Goal: Information Seeking & Learning: Check status

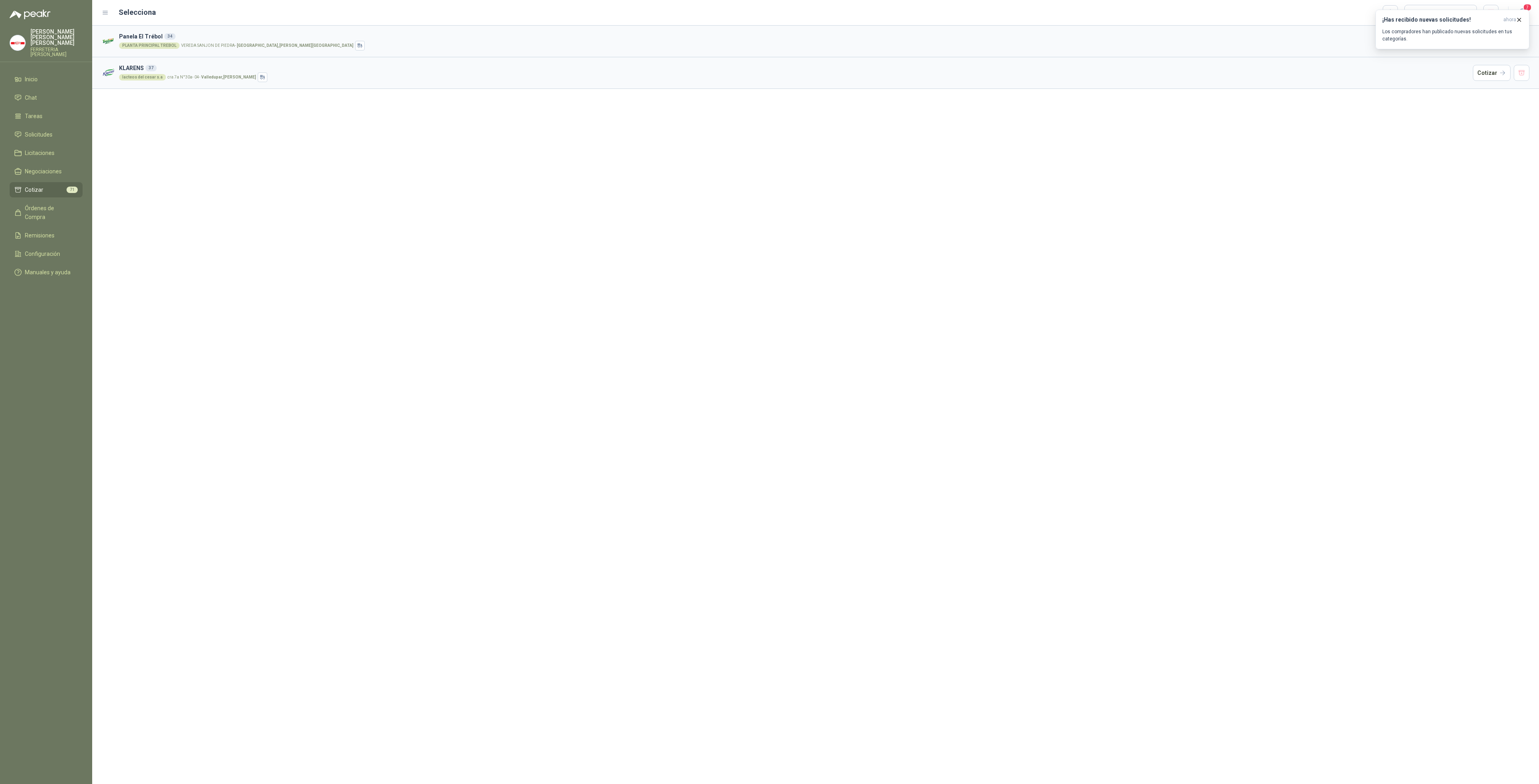
click at [44, 186] on li "Cotizar 71" at bounding box center [46, 190] width 63 height 9
click at [47, 130] on span "Solicitudes" at bounding box center [39, 134] width 27 height 9
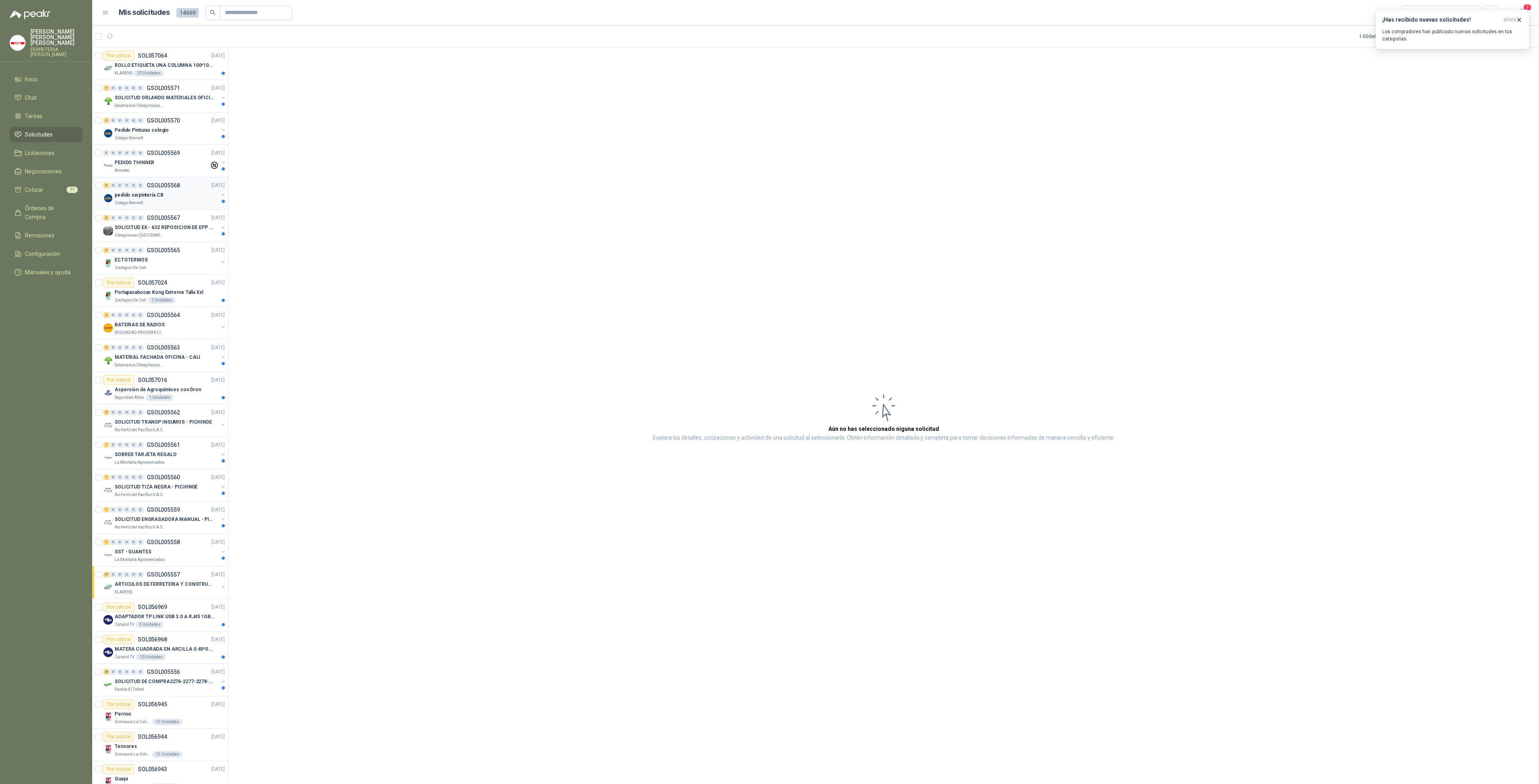
click at [161, 192] on div "pedido carpinteria CB" at bounding box center [167, 195] width 104 height 10
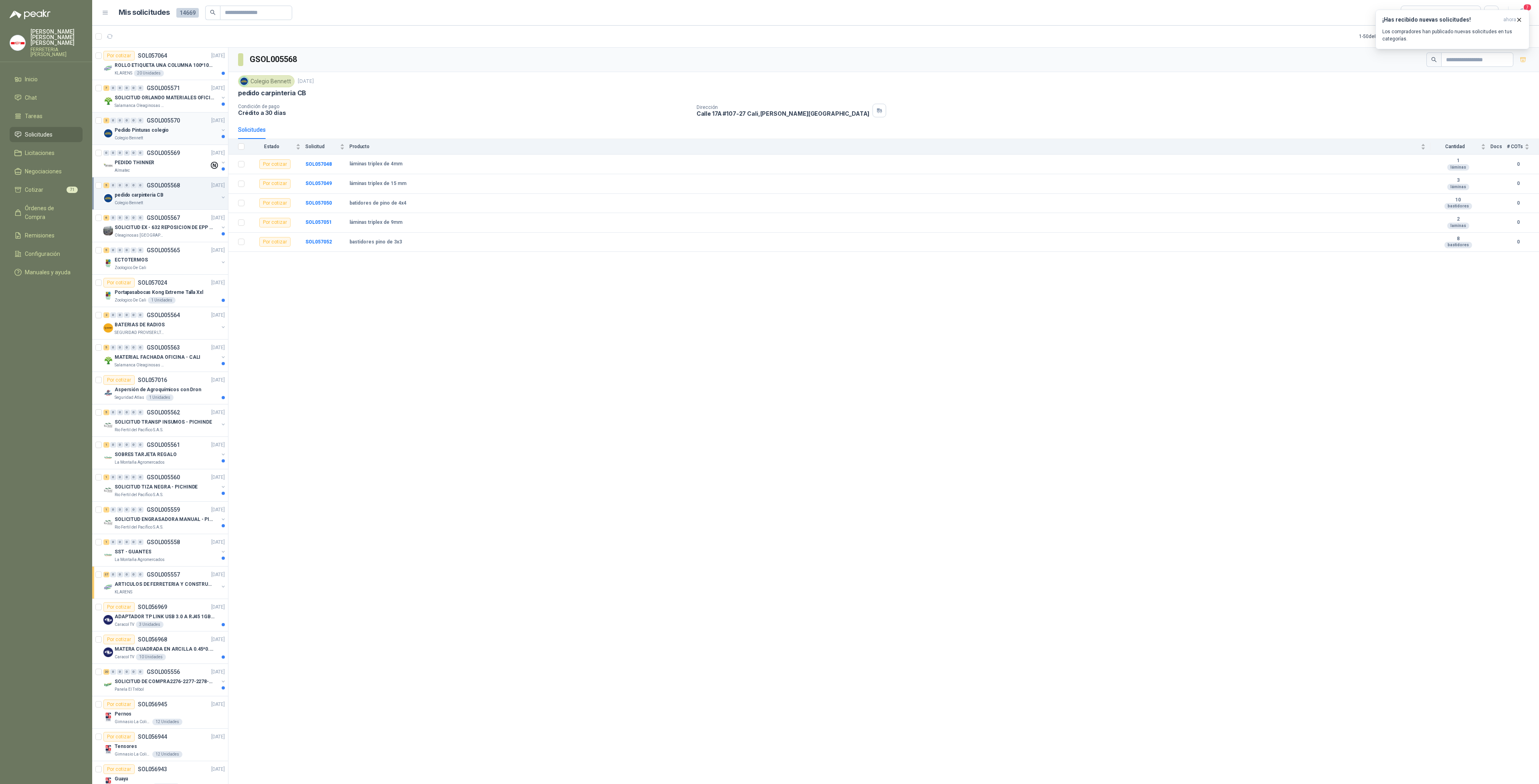
click at [192, 128] on div "Pedido Pinturas colegio" at bounding box center [167, 130] width 104 height 10
click at [192, 72] on div "KLARENS 20 Unidades" at bounding box center [170, 73] width 110 height 7
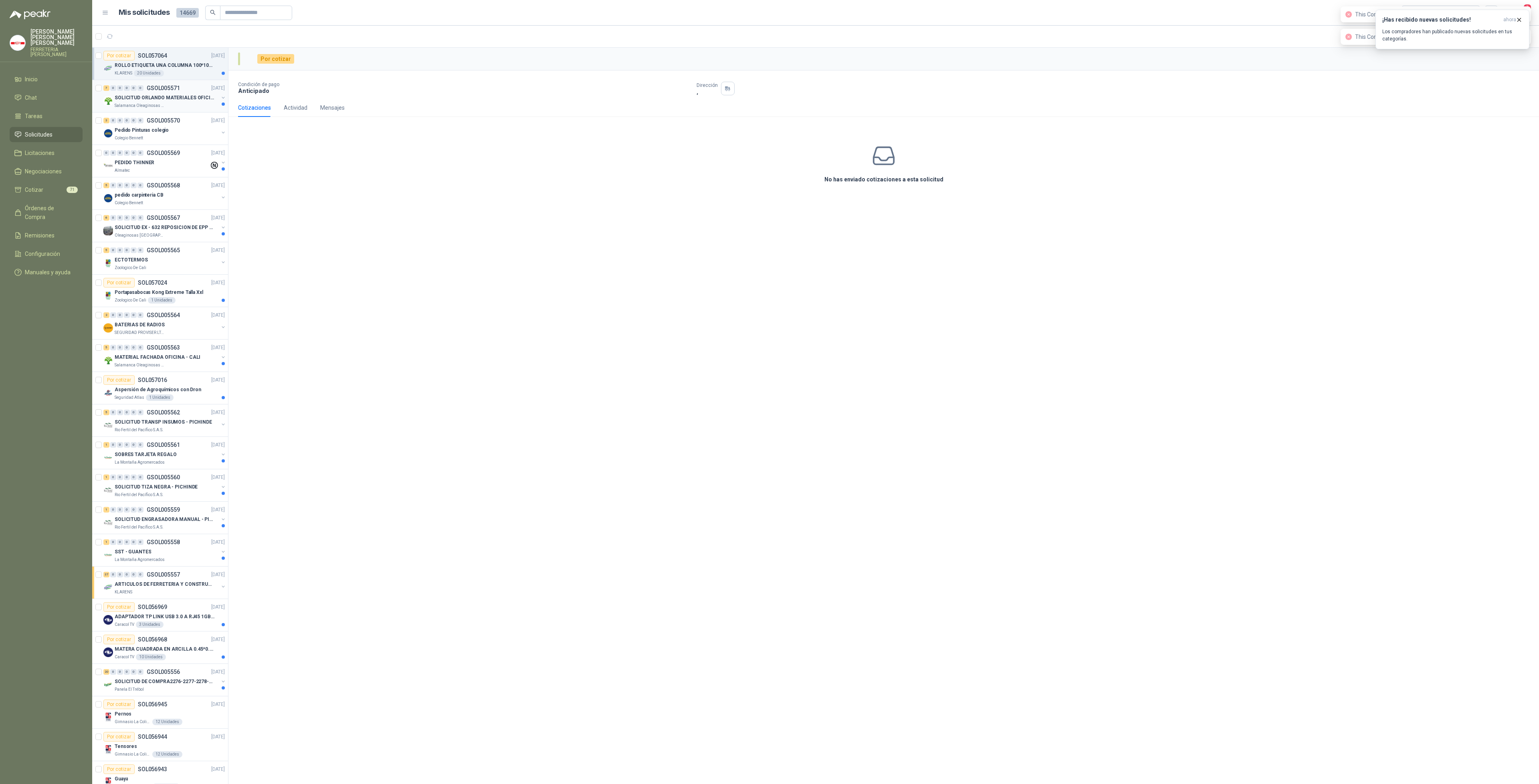
click at [159, 104] on p "Salamanca Oleaginosas SAS" at bounding box center [140, 106] width 51 height 7
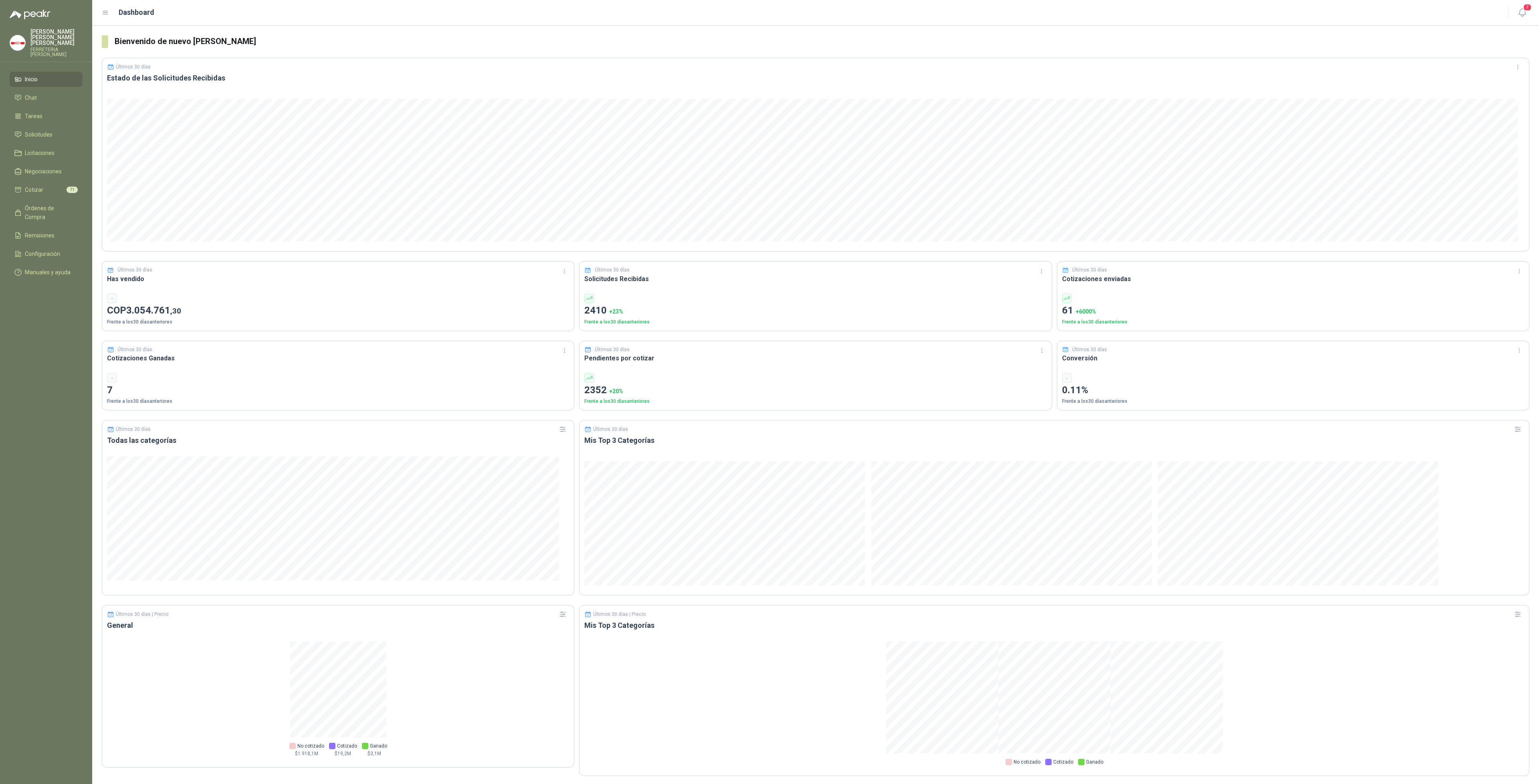
click at [43, 76] on li "Inicio" at bounding box center [46, 79] width 63 height 9
